Goal: Task Accomplishment & Management: Manage account settings

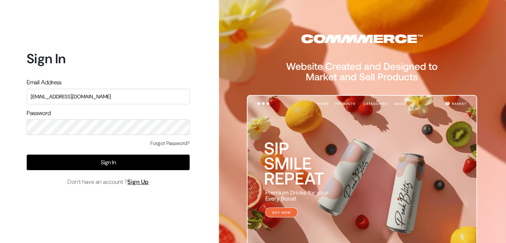
type input "admin@shahbookhouse.com"
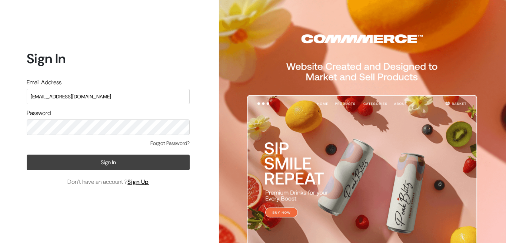
click at [117, 164] on button "Sign In" at bounding box center [108, 163] width 163 height 16
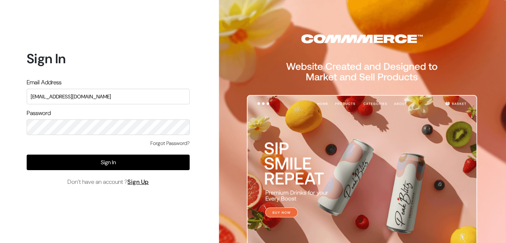
type input "Admin@shahbookhouse.com"
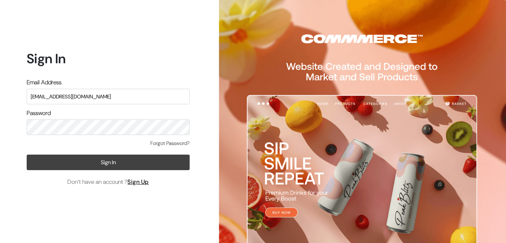
click at [109, 160] on button "Sign In" at bounding box center [108, 163] width 163 height 16
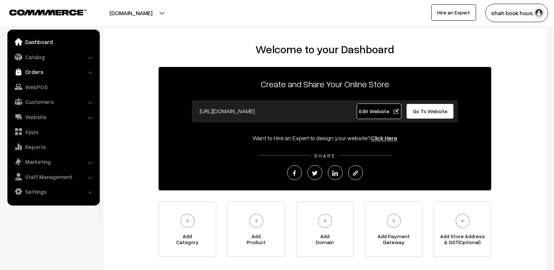
click at [28, 68] on link "Orders" at bounding box center [53, 71] width 88 height 13
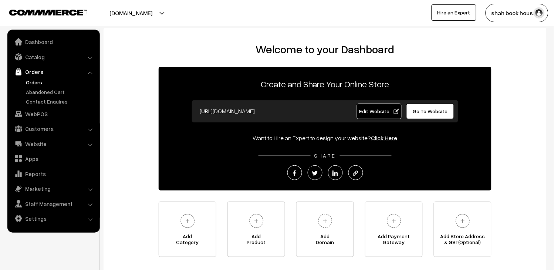
click at [38, 80] on link "Orders" at bounding box center [60, 82] width 73 height 8
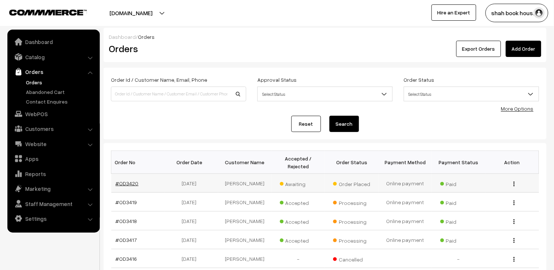
click at [124, 182] on link "#OD3420" at bounding box center [127, 183] width 23 height 6
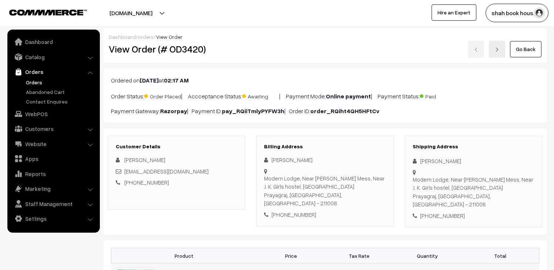
scroll to position [123, 0]
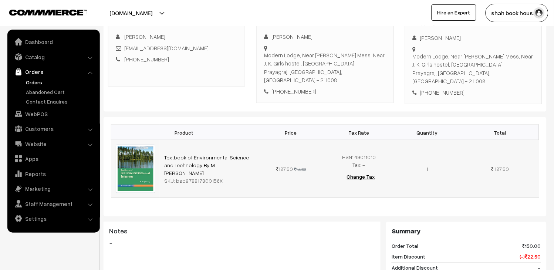
drag, startPoint x: 228, startPoint y: 170, endPoint x: 184, endPoint y: 173, distance: 43.7
click at [184, 173] on td "Textbook of Environmental Science and Technology By M. [PERSON_NAME] SKU: bsp97…" at bounding box center [208, 168] width 97 height 57
copy div "978817800156X"
click at [338, 228] on h3 "Notes" at bounding box center [242, 232] width 266 height 8
click at [31, 80] on link "Orders" at bounding box center [60, 82] width 73 height 8
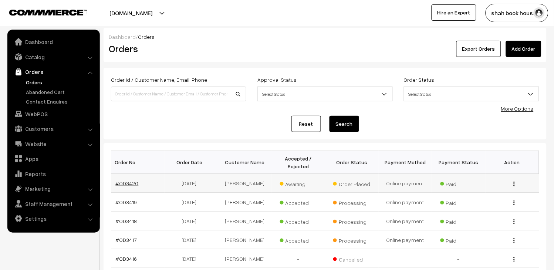
click at [127, 185] on link "#OD3420" at bounding box center [127, 183] width 23 height 6
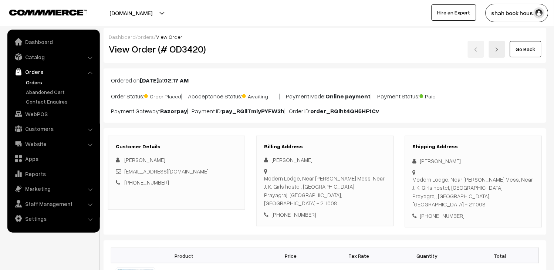
click at [288, 162] on div "[PERSON_NAME]" at bounding box center [325, 160] width 122 height 9
